Goal: Information Seeking & Learning: Check status

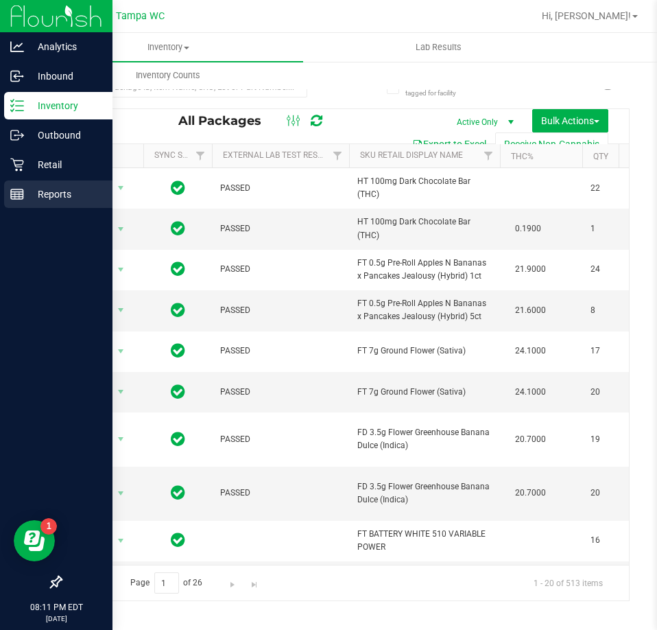
click at [35, 205] on div "Reports" at bounding box center [58, 193] width 108 height 27
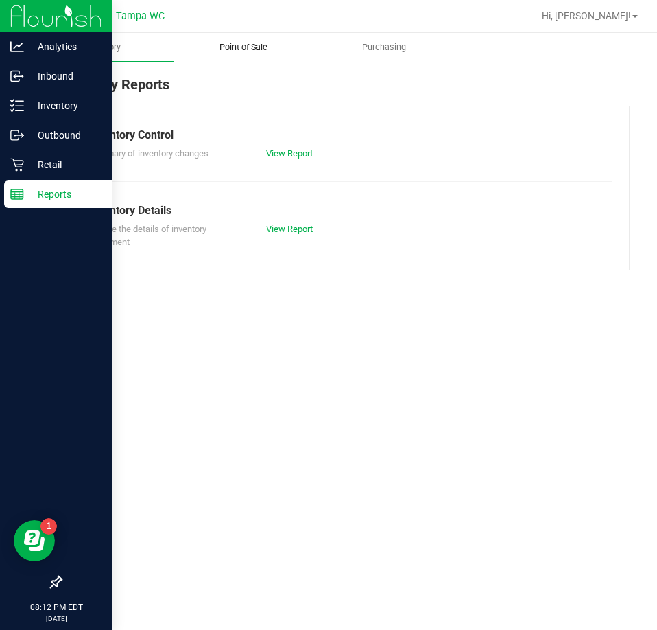
click at [226, 44] on span "Point of Sale" at bounding box center [243, 47] width 85 height 12
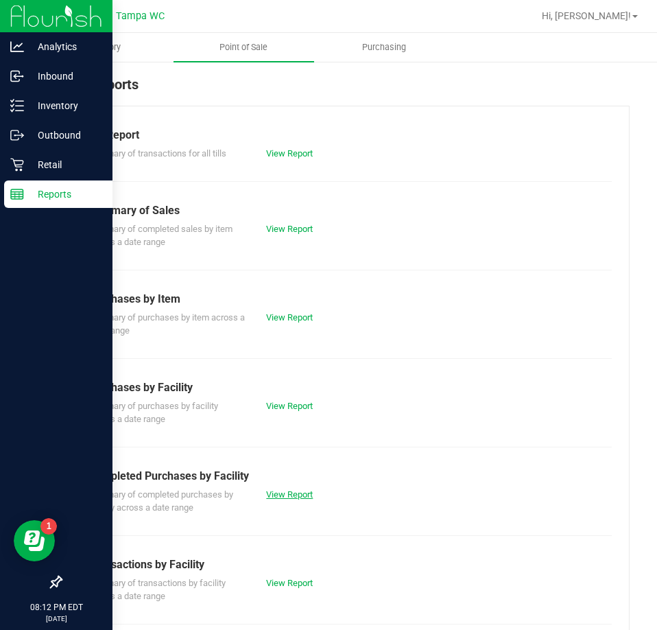
click at [296, 494] on link "View Report" at bounding box center [289, 494] width 47 height 10
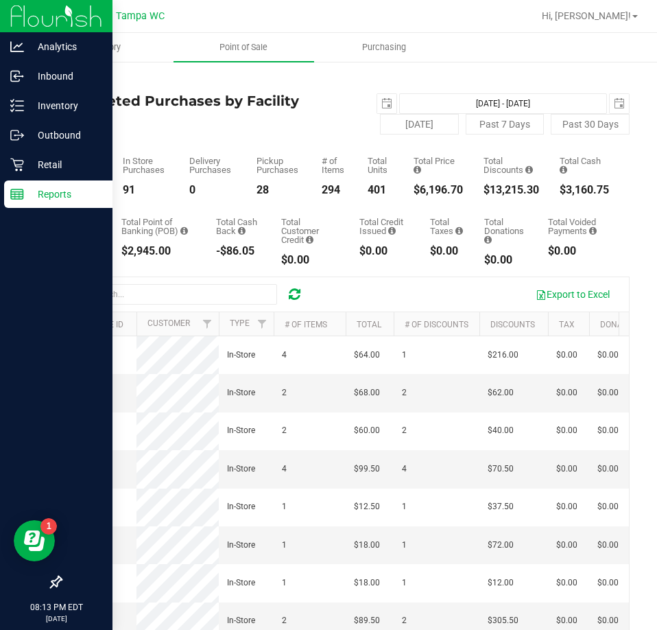
click at [272, 188] on div "28" at bounding box center [278, 189] width 44 height 11
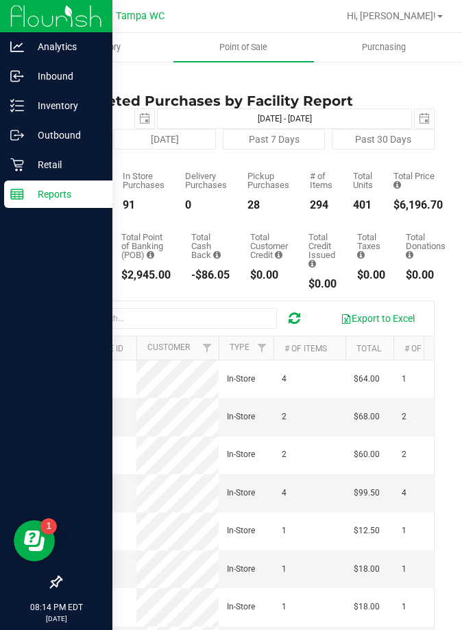
click at [319, 200] on div "294" at bounding box center [321, 205] width 23 height 11
click at [75, 206] on div "119" at bounding box center [81, 205] width 42 height 11
